Goal: Task Accomplishment & Management: Manage account settings

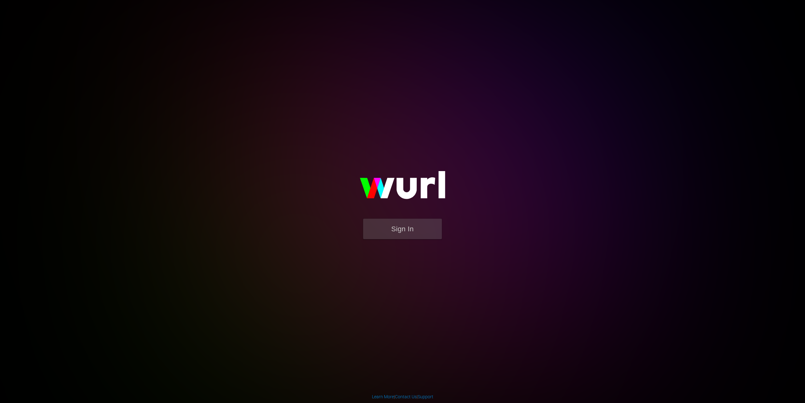
click at [379, 234] on button "Sign In" at bounding box center [402, 229] width 79 height 20
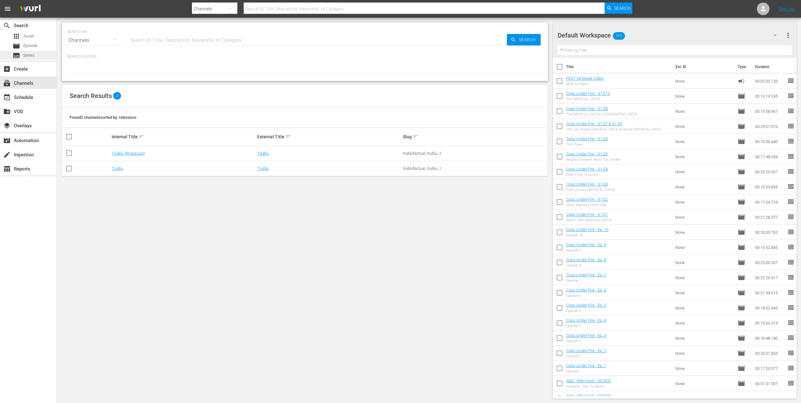
click at [28, 55] on span "Series" at bounding box center [28, 55] width 11 height 6
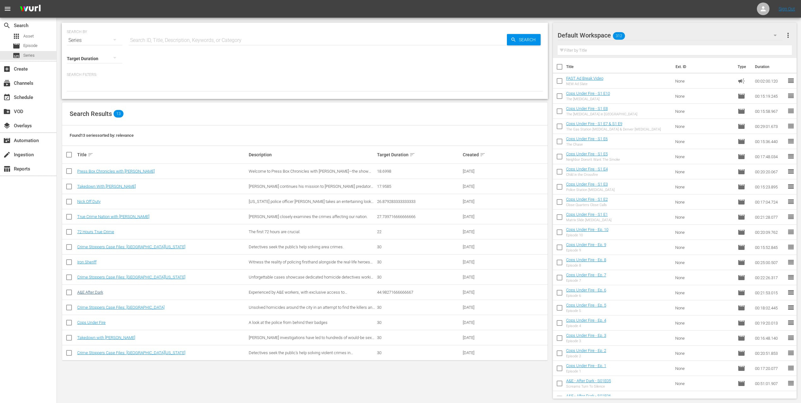
click at [95, 292] on link "A&E After Dark" at bounding box center [90, 292] width 26 height 5
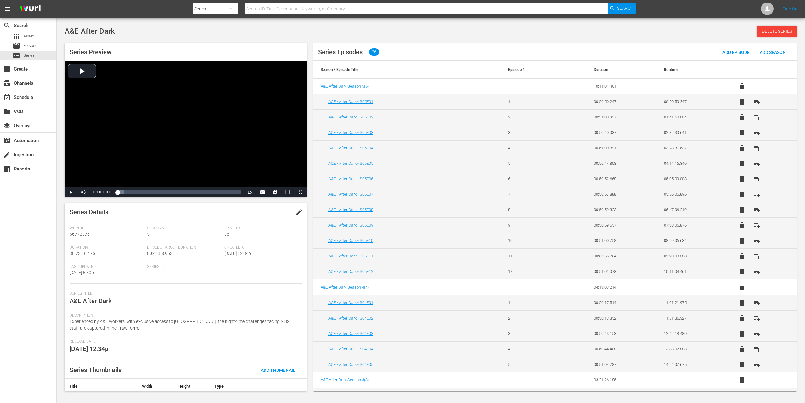
click at [693, 29] on div "A&E After Dark Delete Series" at bounding box center [431, 31] width 733 height 11
